Goal: Transaction & Acquisition: Book appointment/travel/reservation

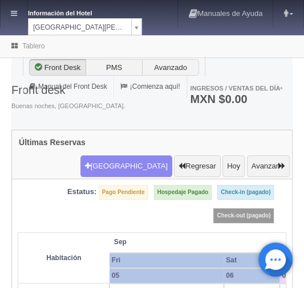
click at [115, 123] on div "Front desk Buenas noches, [GEOGRAPHIC_DATA]. Ingresos / Ventas del día * MXN $0…" at bounding box center [151, 100] width 281 height 61
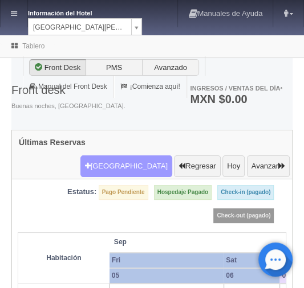
click at [118, 156] on button "[GEOGRAPHIC_DATA]" at bounding box center [126, 167] width 92 height 22
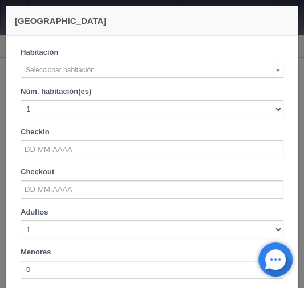
checkbox input "false"
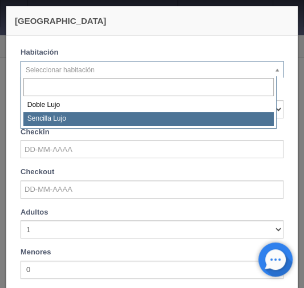
select select "576"
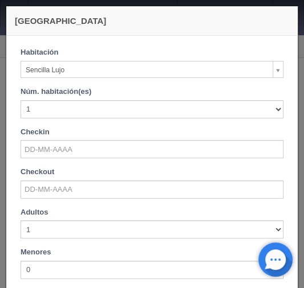
checkbox input "false"
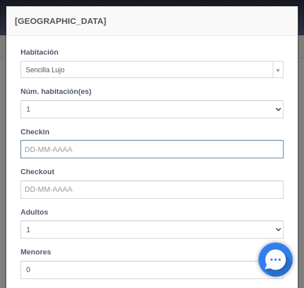
click at [32, 144] on input "text" at bounding box center [152, 149] width 263 height 18
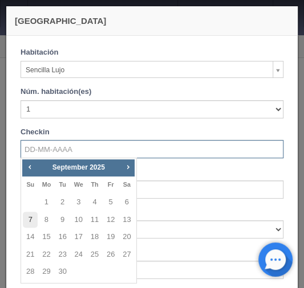
click at [34, 217] on link "7" at bounding box center [30, 220] width 15 height 17
type input "07-09-2025"
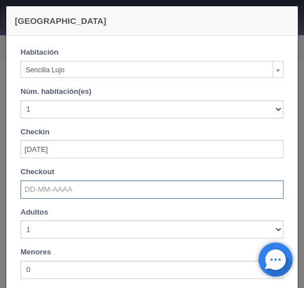
click at [41, 194] on input "text" at bounding box center [152, 190] width 263 height 18
checkbox input "false"
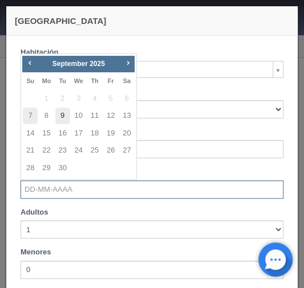
click at [66, 117] on link "9" at bounding box center [62, 116] width 15 height 17
type input "[DATE]"
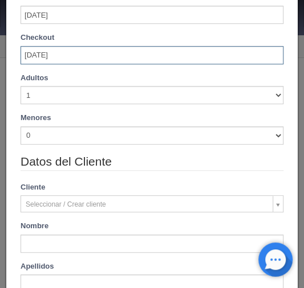
scroll to position [137, 0]
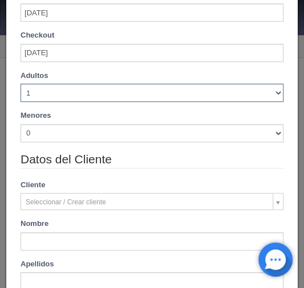
drag, startPoint x: 270, startPoint y: 92, endPoint x: 231, endPoint y: 100, distance: 40.1
click at [270, 92] on select "1 2 3 4 5 6 7 8 9 10" at bounding box center [152, 93] width 263 height 18
checkbox input "false"
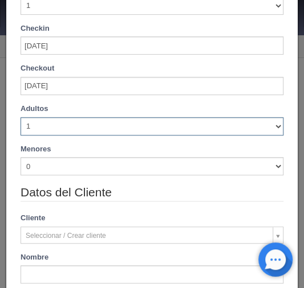
scroll to position [169, 0]
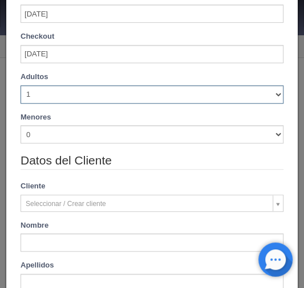
select select "2"
click at [21, 86] on select "1 2 3 4 5 6 7 8 9 10" at bounding box center [152, 95] width 263 height 18
checkbox input "false"
type input "2300.00"
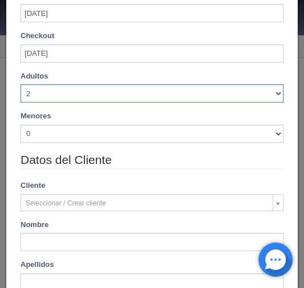
checkbox input "false"
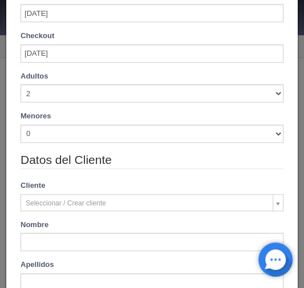
scroll to position [218, 0]
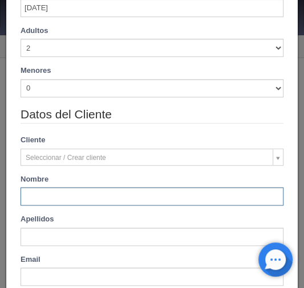
click at [32, 194] on input "text" at bounding box center [152, 197] width 263 height 18
paste input "Rosalva Adriana Garcia Mendoza B2B distribution network"
type input "Rosalva Adriana Garcia Mendoza B2B distribution network"
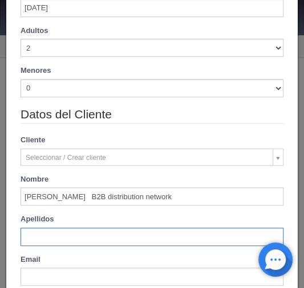
click at [41, 232] on input "text" at bounding box center [152, 237] width 263 height 18
paste input "Rosalva Adriana Garcia Mendoza B2B distribution network"
type input "Rosalva Adriana Garcia Mendoza B2B distribution network"
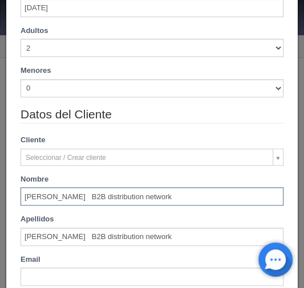
click at [84, 197] on input "Rosalva Adriana Garcia Mendoza B2B distribution network" at bounding box center [152, 197] width 263 height 18
type input "Rosalva Adriana"
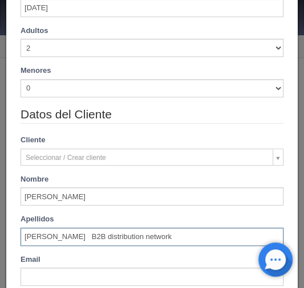
click at [23, 229] on input "Rosalva Adriana Garcia Mendoza B2B distribution network" at bounding box center [152, 237] width 263 height 18
click at [88, 237] on input "Garcia Mendoza B2B distribution network" at bounding box center [152, 237] width 263 height 18
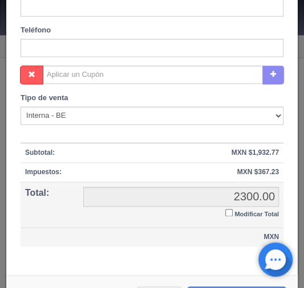
scroll to position [492, 0]
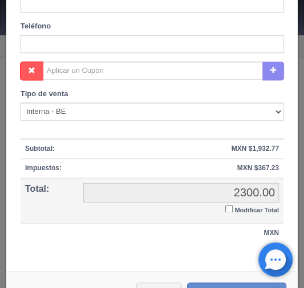
type input "Garcia Mendoza"
click at [225, 208] on input "Modificar Total" at bounding box center [228, 208] width 7 height 7
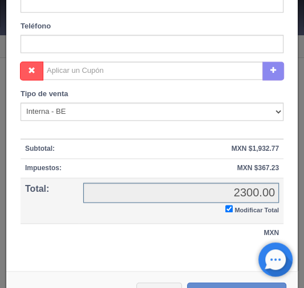
checkbox input "true"
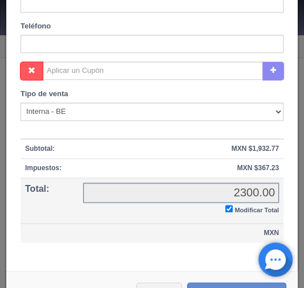
scroll to position [481, 0]
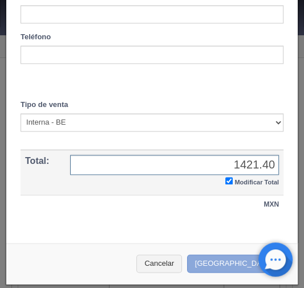
type input "1421.40"
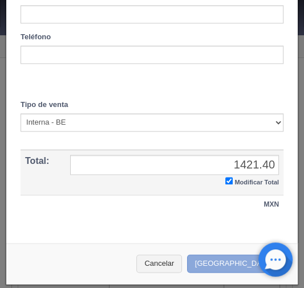
click at [222, 260] on button "[GEOGRAPHIC_DATA]" at bounding box center [236, 264] width 99 height 19
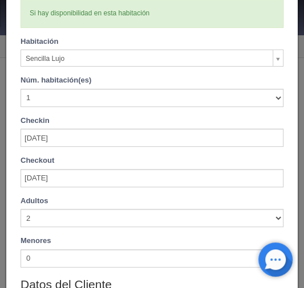
scroll to position [0, 0]
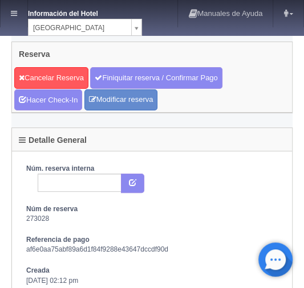
scroll to position [46, 0]
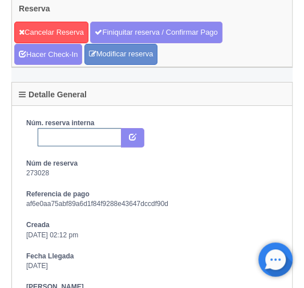
click at [57, 137] on input "text" at bounding box center [80, 137] width 84 height 18
paste input "2284901420"
click at [132, 137] on icon "submit" at bounding box center [132, 136] width 7 height 7
drag, startPoint x: 118, startPoint y: 34, endPoint x: 184, endPoint y: 52, distance: 68.6
click at [118, 34] on link "Finiquitar reserva / Confirmar Pago" at bounding box center [156, 33] width 132 height 22
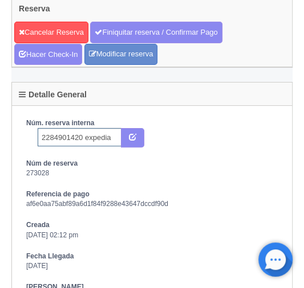
type input "2284901420 expedia"
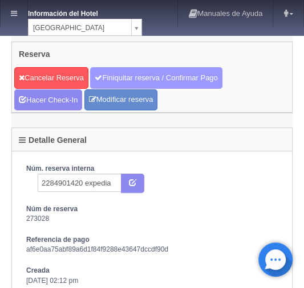
click at [120, 73] on link "Finiquitar reserva / Confirmar Pago" at bounding box center [156, 78] width 132 height 22
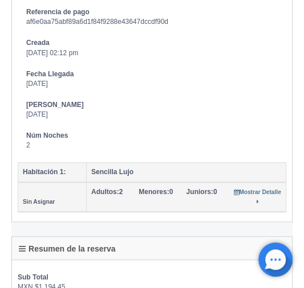
scroll to position [502, 0]
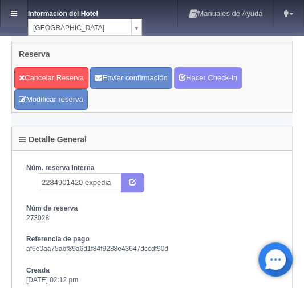
click at [15, 15] on icon at bounding box center [14, 13] width 6 height 7
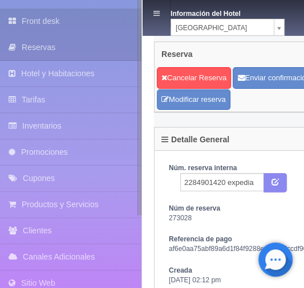
click at [39, 23] on link "Front desk" at bounding box center [70, 22] width 141 height 26
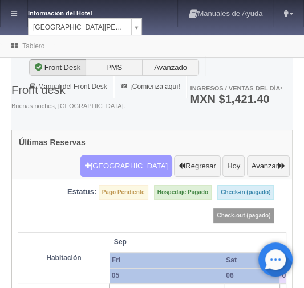
click at [121, 156] on button "Nueva Reserva" at bounding box center [126, 167] width 92 height 22
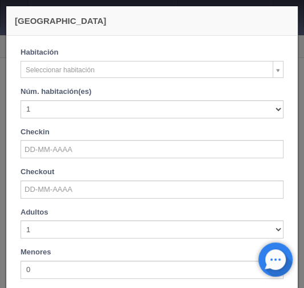
checkbox input "false"
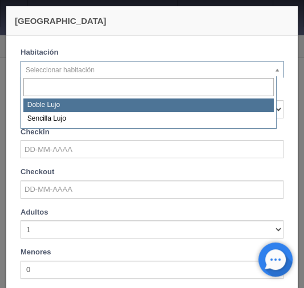
select select "577"
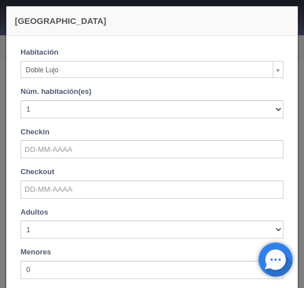
checkbox input "false"
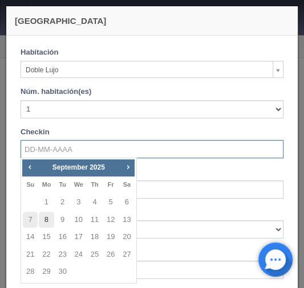
click at [49, 219] on link "8" at bounding box center [46, 220] width 15 height 17
type input "[DATE]"
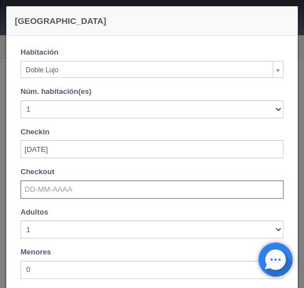
click at [43, 195] on input "text" at bounding box center [152, 190] width 263 height 18
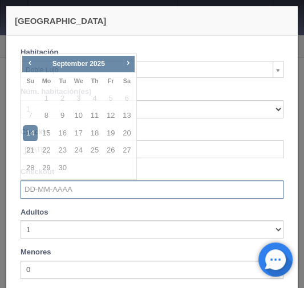
checkbox input "false"
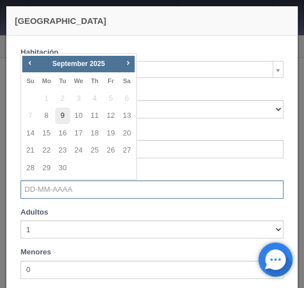
click at [62, 121] on link "9" at bounding box center [62, 116] width 15 height 17
type input "[DATE]"
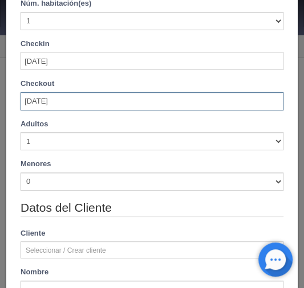
scroll to position [91, 0]
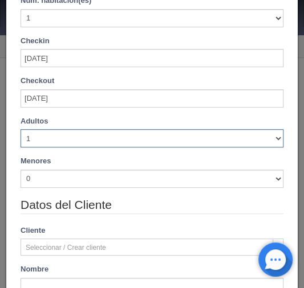
click at [271, 135] on select "1 2 3 4 5 6 7 8 9 10" at bounding box center [152, 138] width 263 height 18
checkbox input "false"
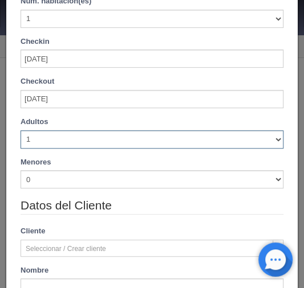
select select "2"
click at [21, 131] on select "1 2 3 4 5 6 7 8 9 10" at bounding box center [152, 140] width 263 height 18
type input "1220.00"
checkbox input "false"
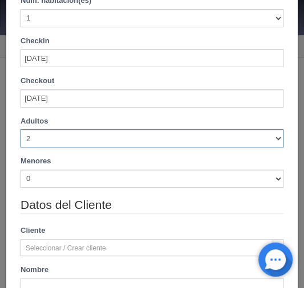
checkbox input "false"
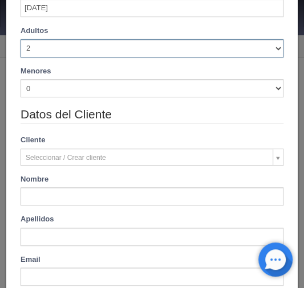
type input "1220.00"
checkbox input "false"
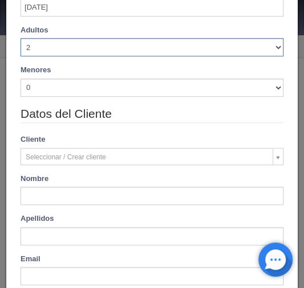
click at [25, 204] on div "Datos del Cliente Cliente Seleccionar / Crear cliente Nuevo Cliente Nombre Apel…" at bounding box center [152, 219] width 280 height 229
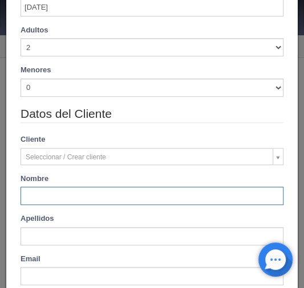
drag, startPoint x: 37, startPoint y: 204, endPoint x: 43, endPoint y: 202, distance: 6.5
click at [42, 202] on input "text" at bounding box center [152, 196] width 263 height 18
paste input "Lorena Mayo"
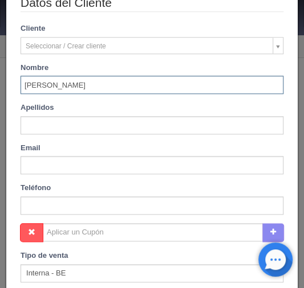
scroll to position [356, 0]
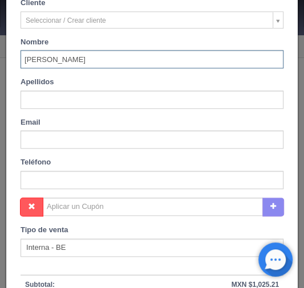
type input "Lorena Mayo"
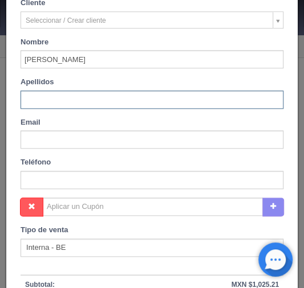
click at [31, 98] on input "text" at bounding box center [152, 100] width 263 height 18
paste input "Lorena Mayo"
type input "Lorena Mayo"
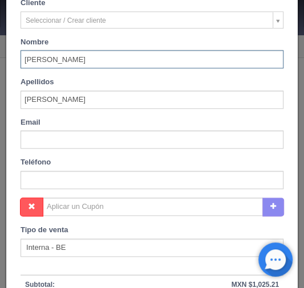
click at [49, 50] on input "Lorena Mayo" at bounding box center [152, 59] width 263 height 18
click at [19, 96] on div "Apellidos Lorena Mayo" at bounding box center [152, 93] width 280 height 32
type input "Lorena"
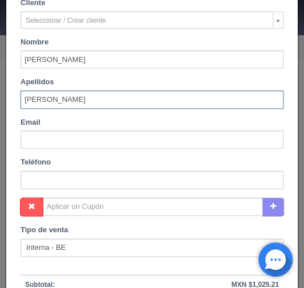
click at [21, 97] on input "Lorena Mayo" at bounding box center [152, 100] width 263 height 18
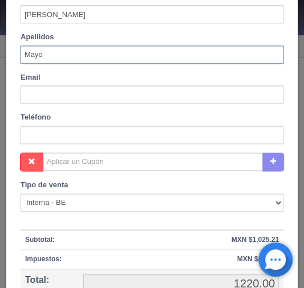
scroll to position [493, 0]
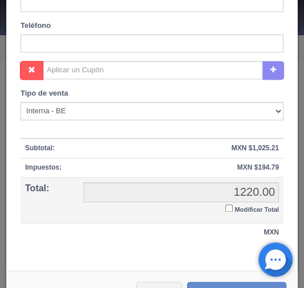
type input "Mayo"
click at [225, 205] on input "Modificar Total" at bounding box center [228, 208] width 7 height 7
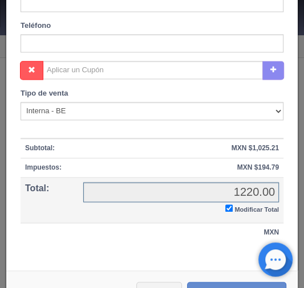
checkbox input "true"
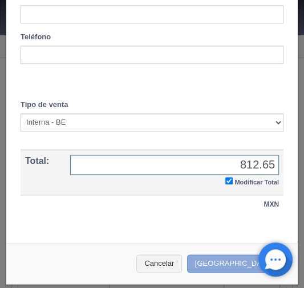
type input "812.65"
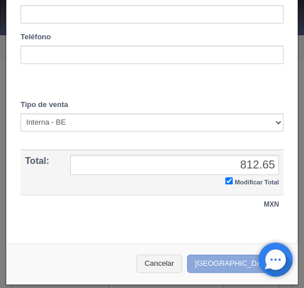
click at [219, 259] on button "Crear Reserva" at bounding box center [236, 264] width 99 height 19
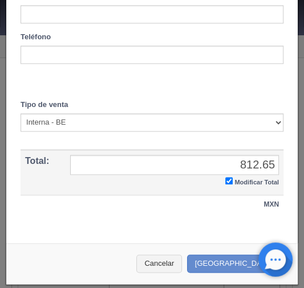
scroll to position [162, 0]
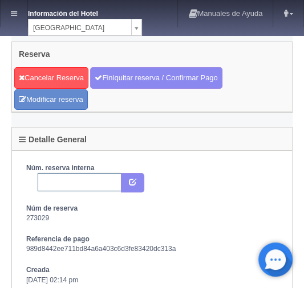
click at [52, 179] on input "text" at bounding box center [80, 182] width 84 height 18
paste input "2284682735"
click at [134, 180] on icon "submit" at bounding box center [132, 181] width 7 height 7
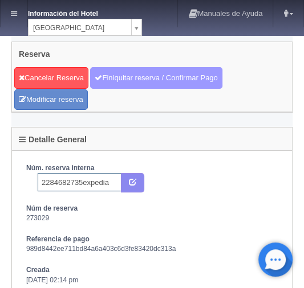
click at [111, 73] on link "Finiquitar reserva / Confirmar Pago" at bounding box center [156, 78] width 132 height 22
type input "2284682735expedia"
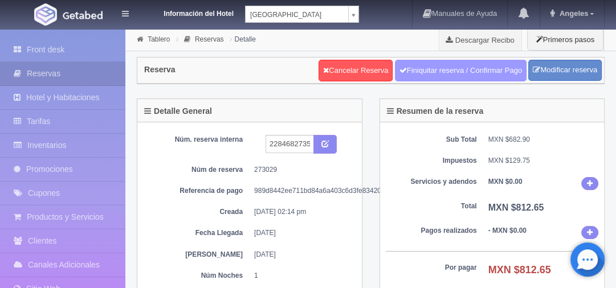
click at [303, 69] on link "Finiquitar reserva / Confirmar Pago" at bounding box center [461, 71] width 132 height 22
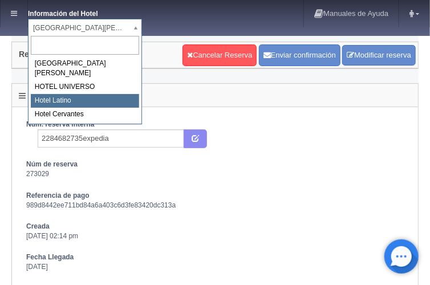
select select "625"
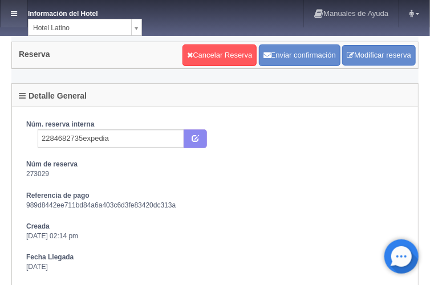
click at [14, 17] on link at bounding box center [14, 13] width 27 height 27
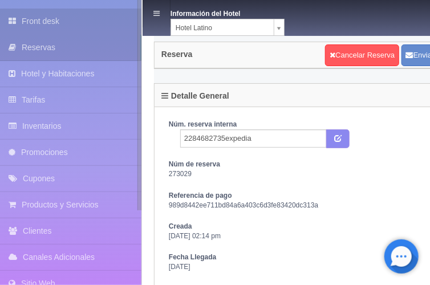
click at [25, 24] on link "Front desk" at bounding box center [70, 22] width 141 height 26
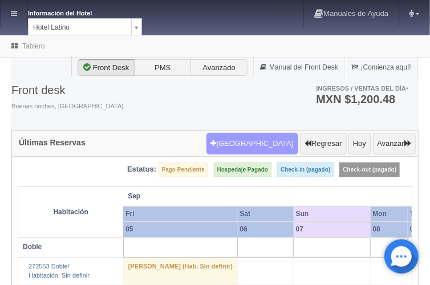
click at [249, 141] on button "Nueva Reserva" at bounding box center [252, 144] width 92 height 22
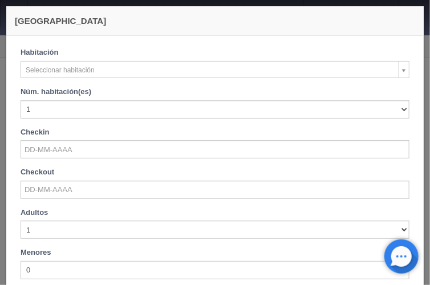
checkbox input "false"
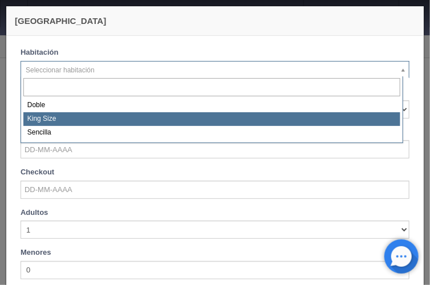
select select "2160"
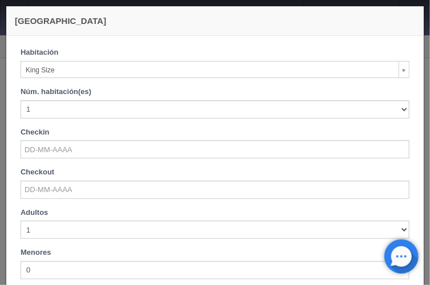
checkbox input "false"
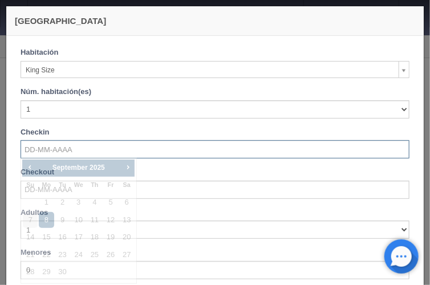
click at [39, 141] on input "text" at bounding box center [215, 149] width 389 height 18
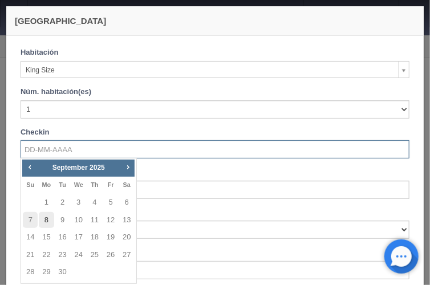
click at [49, 223] on link "8" at bounding box center [46, 220] width 15 height 17
type input "[DATE]"
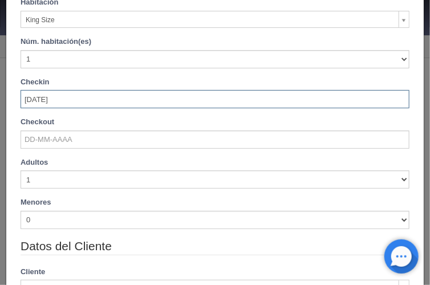
scroll to position [46, 0]
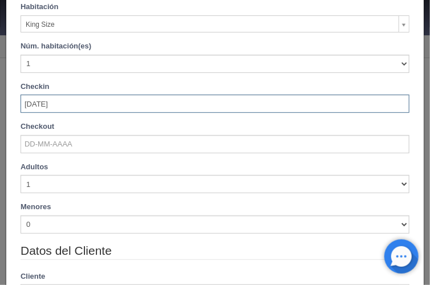
click at [50, 133] on div "Checkout" at bounding box center [215, 137] width 389 height 32
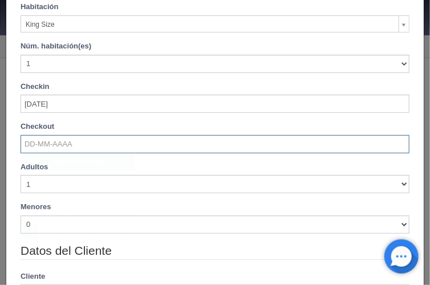
click at [54, 148] on input "text" at bounding box center [215, 144] width 389 height 18
checkbox input "false"
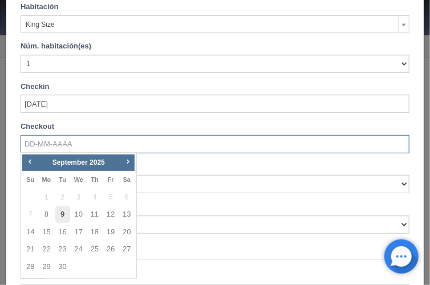
click at [63, 215] on link "9" at bounding box center [62, 214] width 15 height 17
type input "[DATE]"
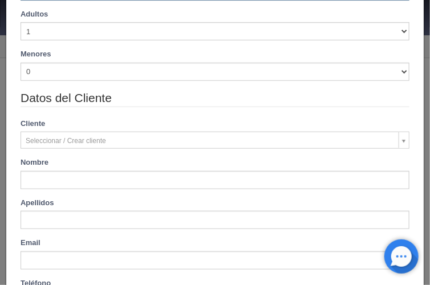
scroll to position [182, 0]
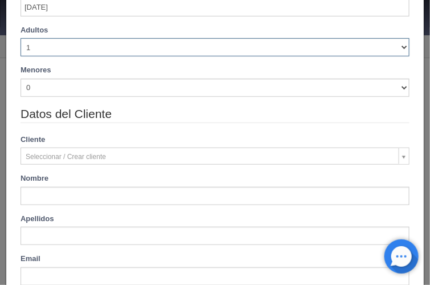
drag, startPoint x: 396, startPoint y: 46, endPoint x: 386, endPoint y: 51, distance: 10.7
click at [396, 46] on select "1 2 3 4 5 6 7 8 9 10" at bounding box center [215, 47] width 389 height 18
checkbox input "false"
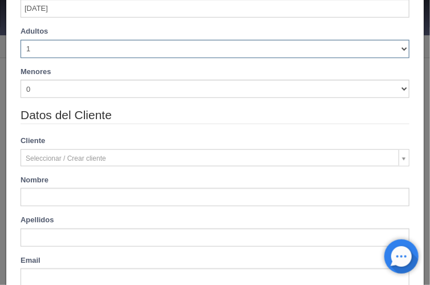
type input "740.00"
checkbox input "false"
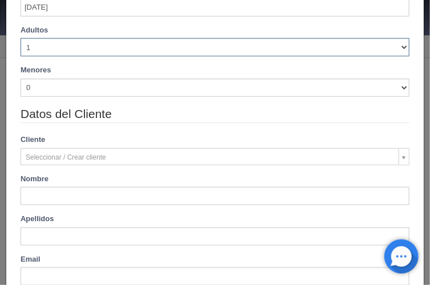
select select "2"
click at [21, 38] on select "1 2 3 4 5 6 7 8 9 10" at bounding box center [215, 47] width 389 height 18
checkbox input "false"
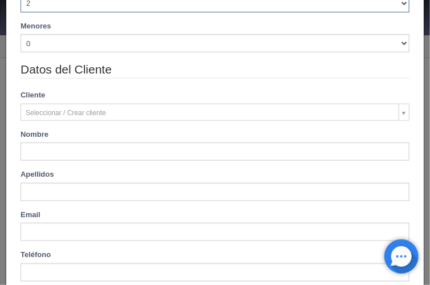
type input "740.00"
checkbox input "false"
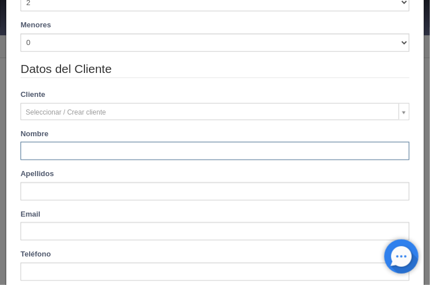
click at [31, 147] on input "text" at bounding box center [215, 151] width 389 height 18
paste input "Bibrieshca Cortes"
type input "Bibrieshca Cortes"
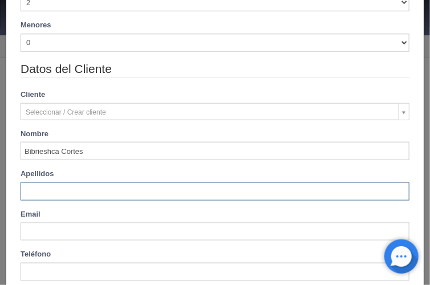
click at [26, 190] on input "text" at bounding box center [215, 191] width 389 height 18
paste input "Bibrieshca Cortes"
type input "Bibrieshca Cortes"
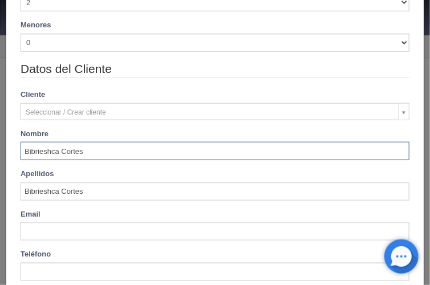
click at [58, 153] on input "Bibrieshca Cortes" at bounding box center [215, 151] width 389 height 18
type input "Bibrieshca"
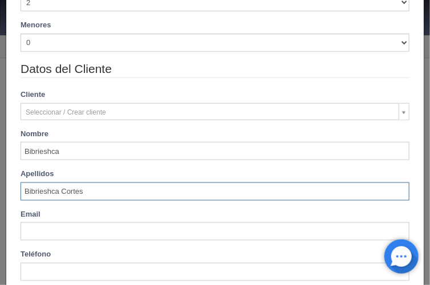
click at [27, 191] on input "Bibrieshca Cortes" at bounding box center [215, 191] width 389 height 18
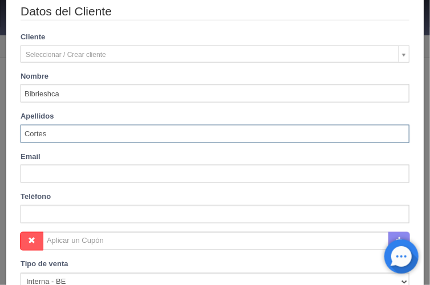
scroll to position [492, 0]
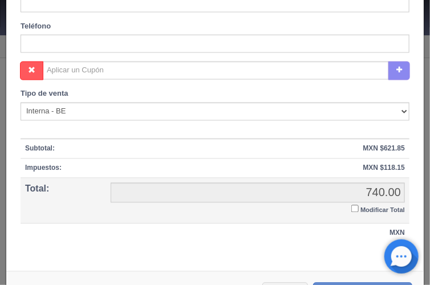
type input "Cortes"
click at [351, 206] on input "Modificar Total" at bounding box center [354, 208] width 7 height 7
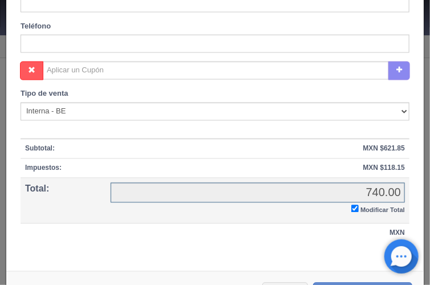
checkbox input "true"
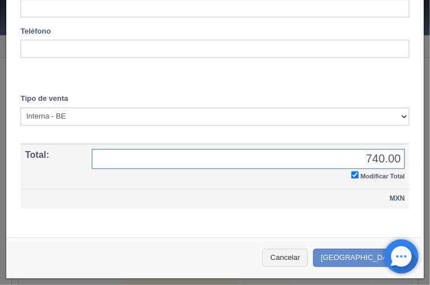
scroll to position [484, 0]
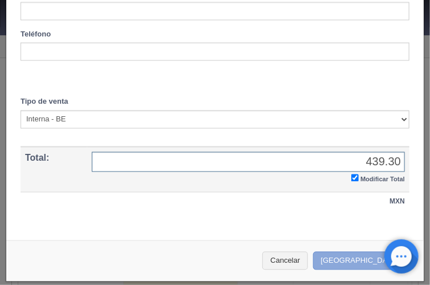
type input "439.30"
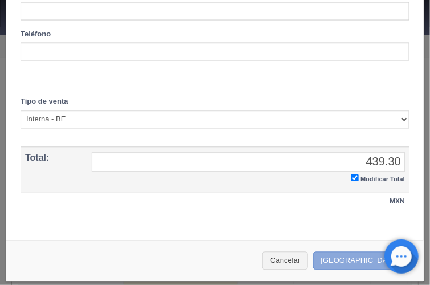
click at [352, 254] on button "Crear Reserva" at bounding box center [362, 261] width 99 height 19
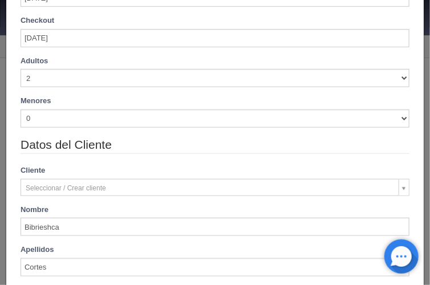
scroll to position [165, 0]
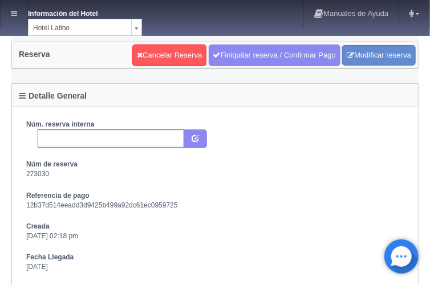
click at [62, 134] on input "text" at bounding box center [111, 138] width 147 height 18
paste input "2285004829"
type input "2285004829 expedia"
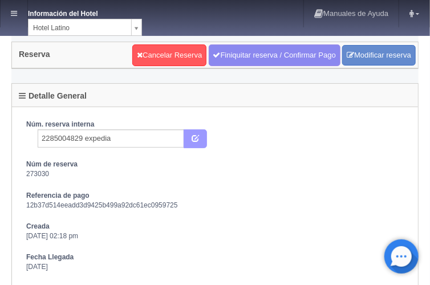
click at [190, 137] on button "submit" at bounding box center [195, 138] width 23 height 19
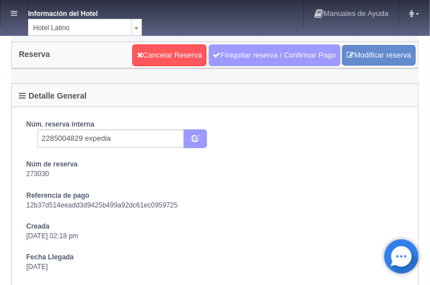
click at [230, 52] on link "Finiquitar reserva / Confirmar Pago" at bounding box center [275, 55] width 132 height 22
click at [225, 50] on link "Finiquitar reserva / Confirmar Pago" at bounding box center [275, 55] width 132 height 22
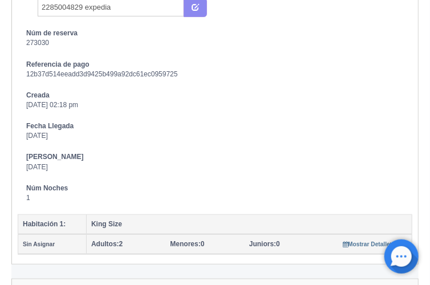
scroll to position [137, 0]
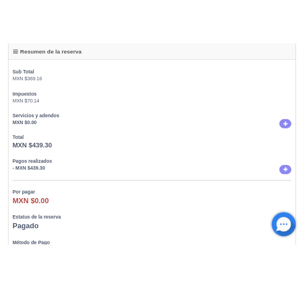
scroll to position [420, 0]
